Goal: Find specific page/section: Find specific page/section

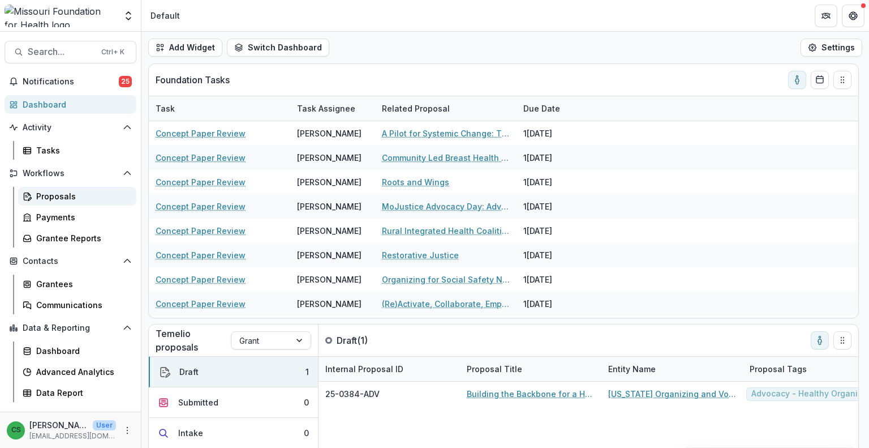
click at [66, 190] on link "Proposals" at bounding box center [77, 196] width 118 height 19
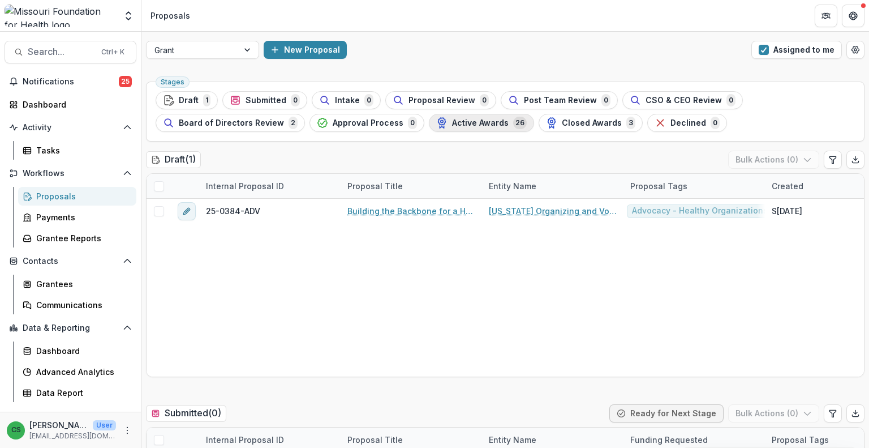
click at [462, 125] on span "Active Awards" at bounding box center [480, 123] width 57 height 10
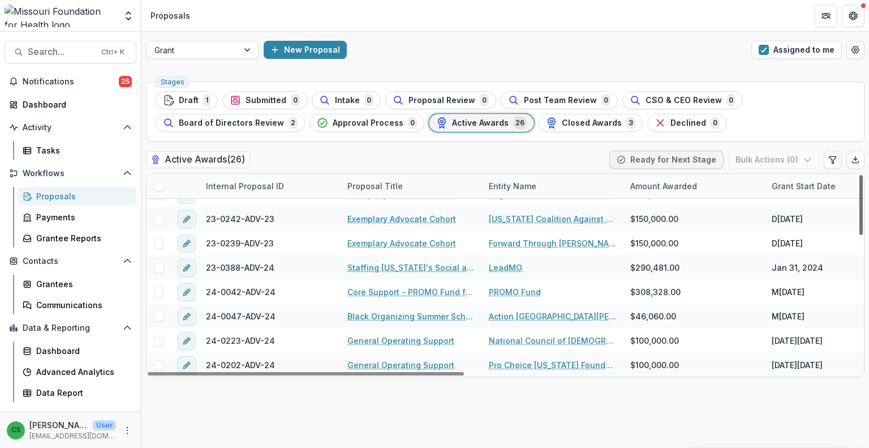
scroll to position [263, 0]
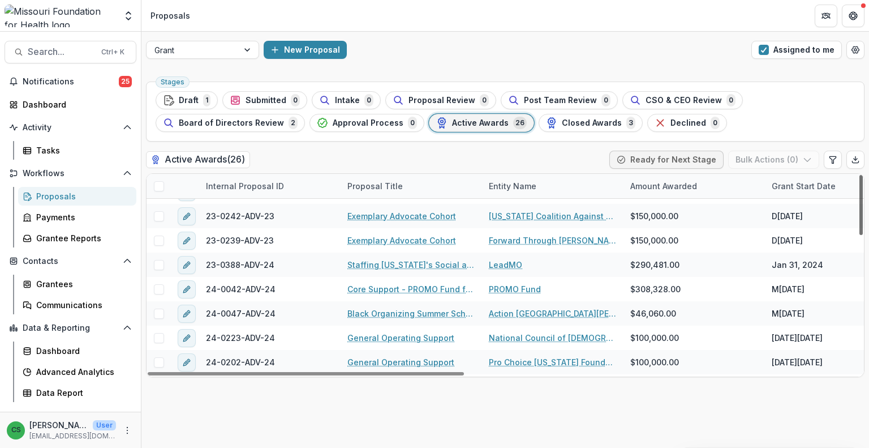
drag, startPoint x: 863, startPoint y: 217, endPoint x: 869, endPoint y: 295, distance: 78.4
click at [863, 235] on div at bounding box center [861, 205] width 3 height 60
drag, startPoint x: 460, startPoint y: 373, endPoint x: 363, endPoint y: 370, distance: 96.8
click at [363, 372] on div at bounding box center [306, 373] width 316 height 3
